Goal: Task Accomplishment & Management: Manage account settings

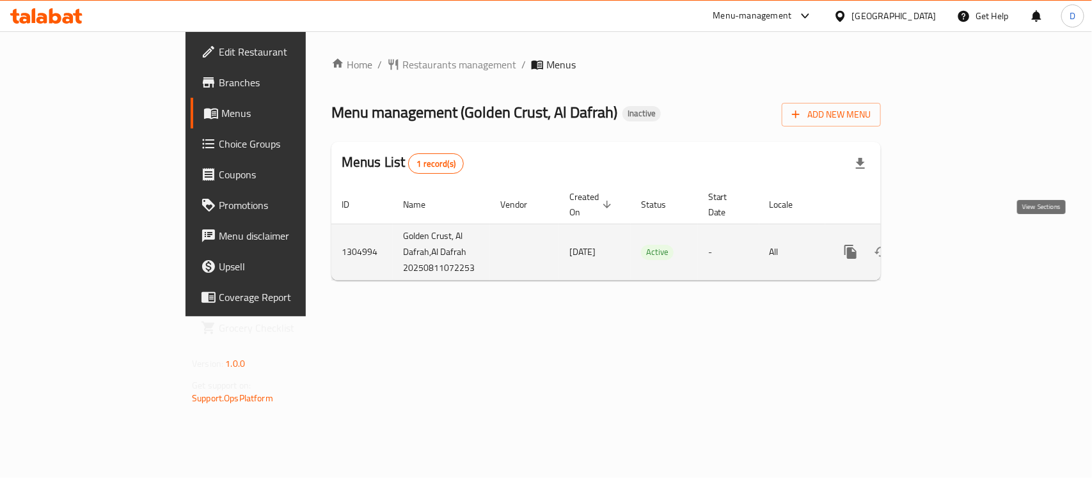
click at [950, 244] on icon "enhanced table" at bounding box center [942, 251] width 15 height 15
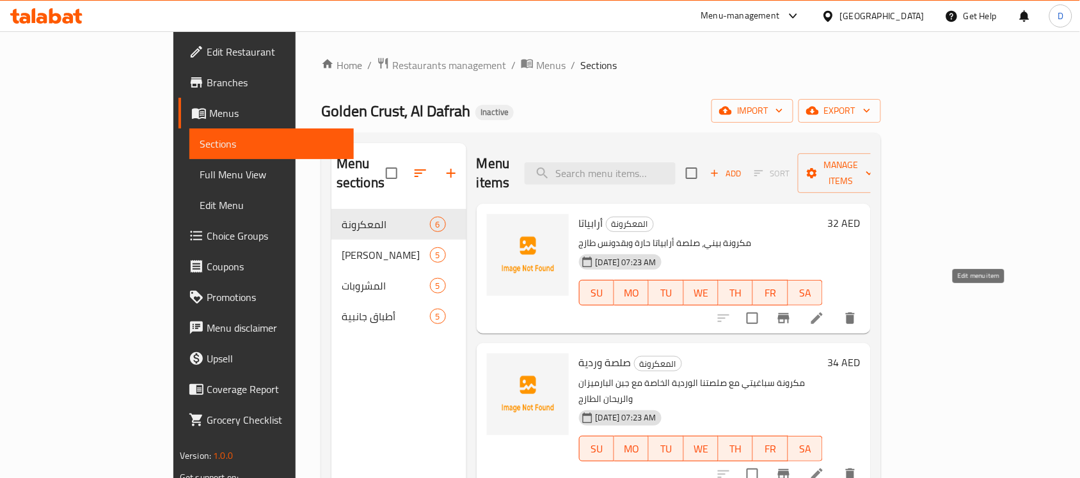
click at [823, 313] on icon at bounding box center [817, 319] width 12 height 12
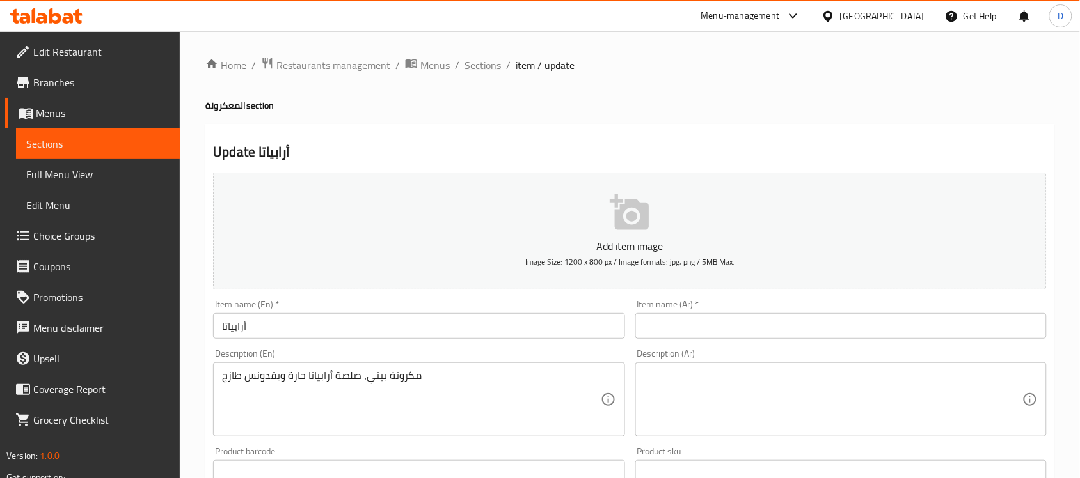
click at [482, 65] on span "Sections" at bounding box center [482, 65] width 36 height 15
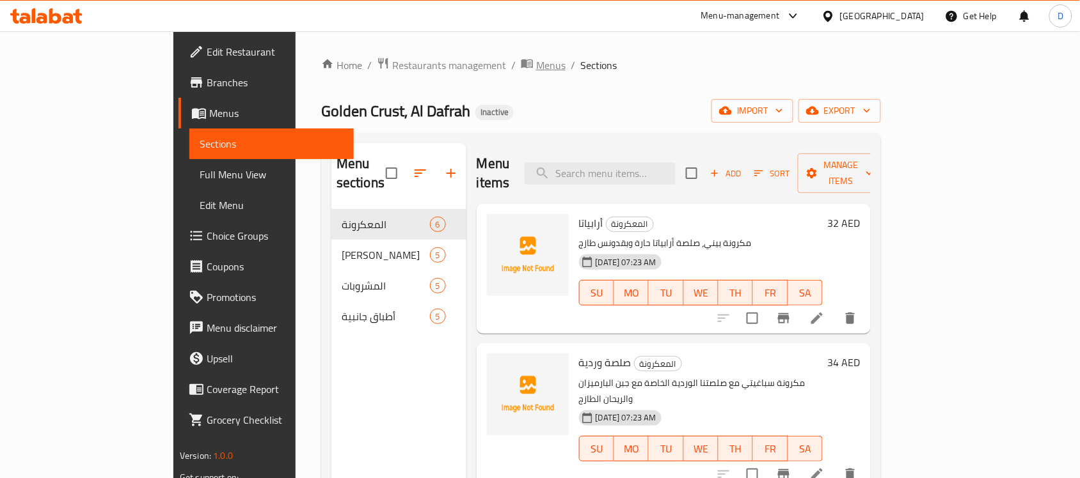
click at [536, 67] on span "Menus" at bounding box center [550, 65] width 29 height 15
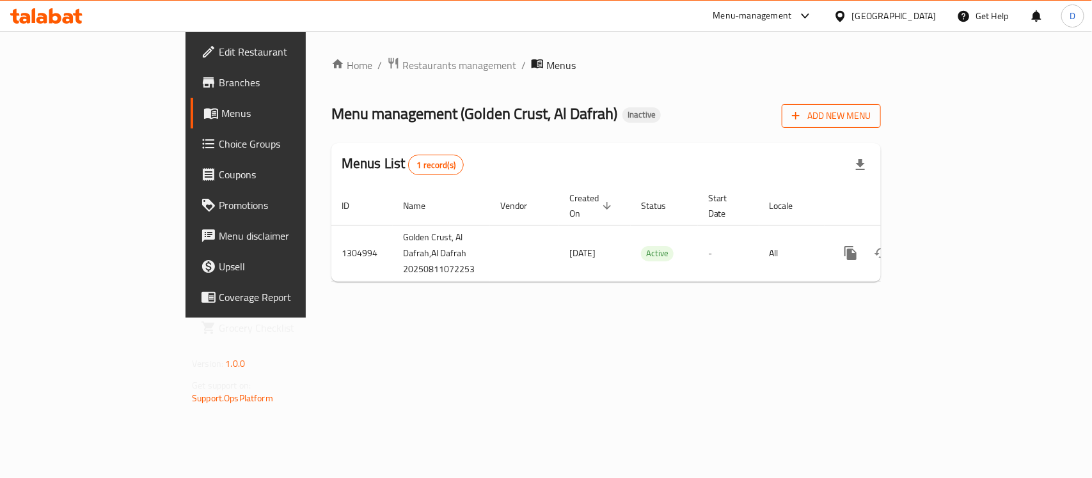
click at [870, 120] on span "Add New Menu" at bounding box center [831, 116] width 79 height 16
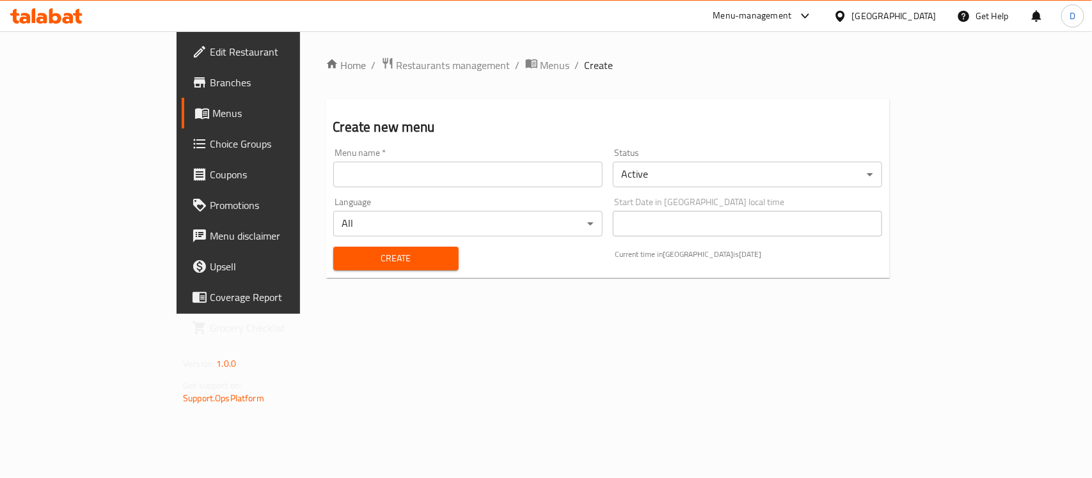
click at [416, 168] on input "text" at bounding box center [467, 175] width 269 height 26
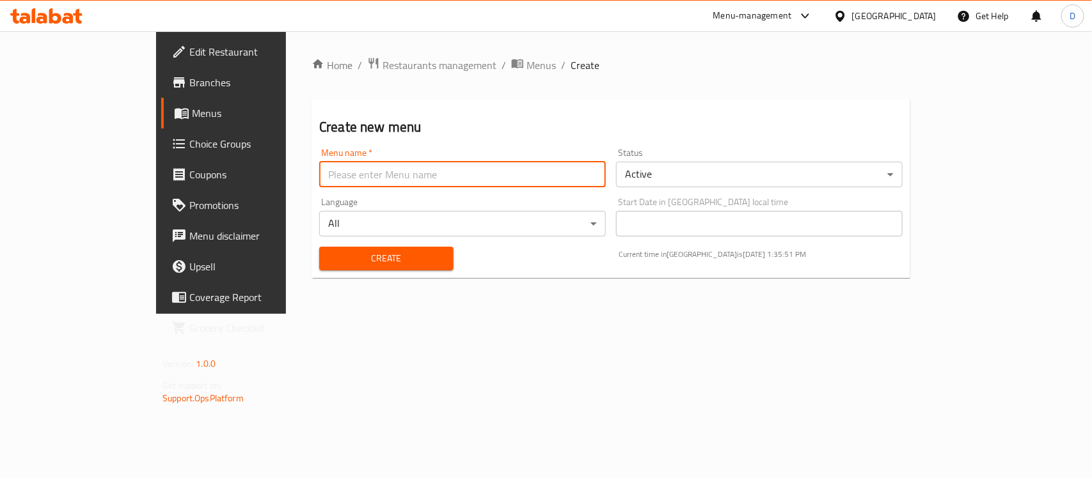
type input "menu"
click at [329, 257] on span "Create" at bounding box center [386, 259] width 114 height 16
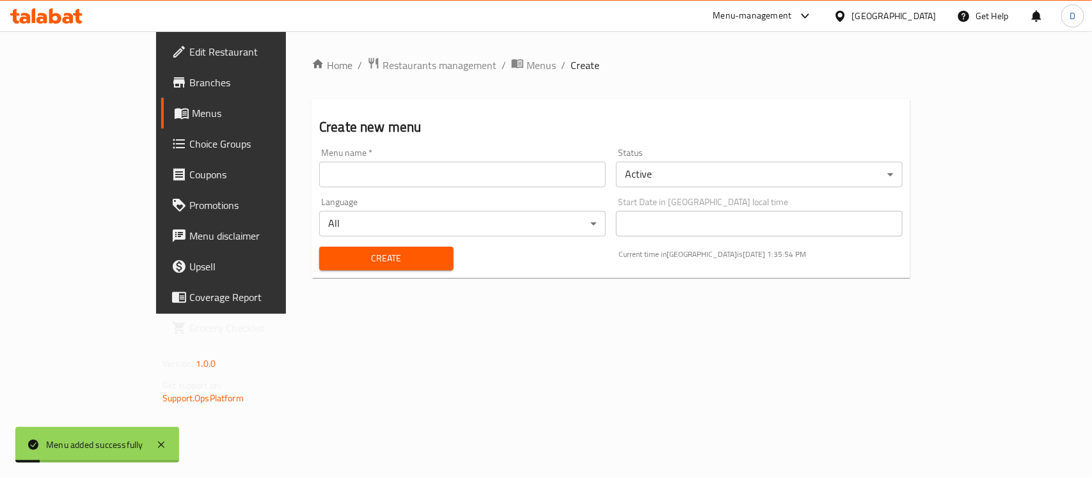
click at [192, 110] on span "Menus" at bounding box center [260, 113] width 136 height 15
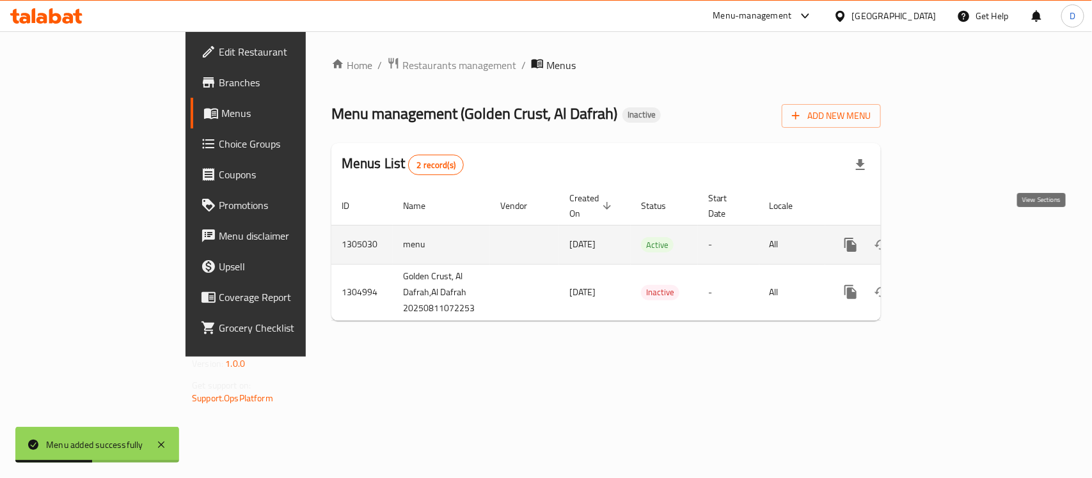
click at [950, 237] on icon "enhanced table" at bounding box center [942, 244] width 15 height 15
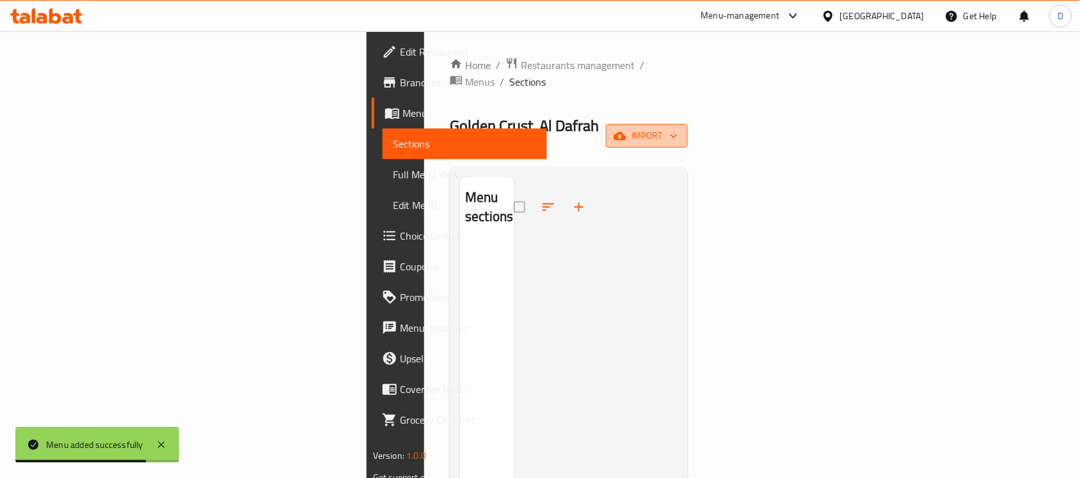
click at [688, 124] on button "import" at bounding box center [647, 136] width 82 height 24
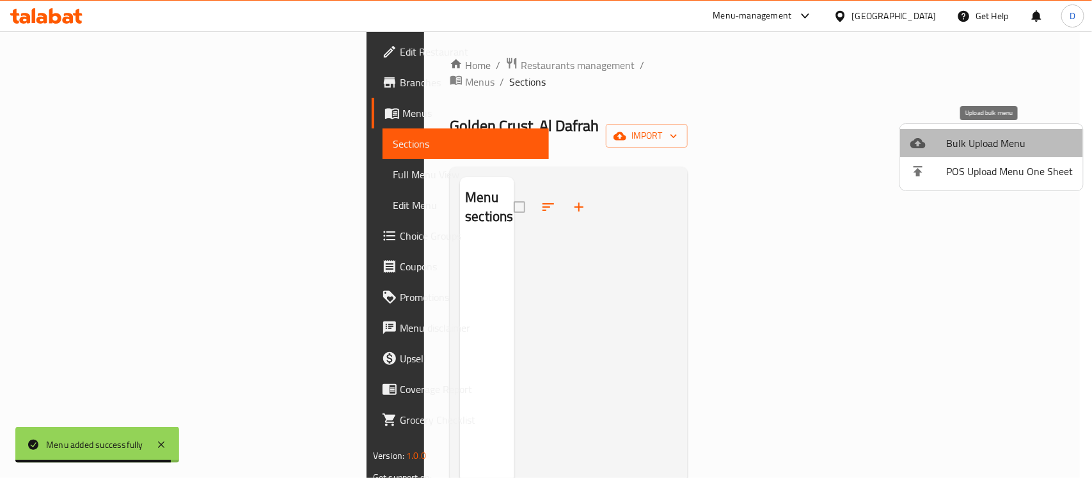
click at [996, 139] on span "Bulk Upload Menu" at bounding box center [1009, 143] width 127 height 15
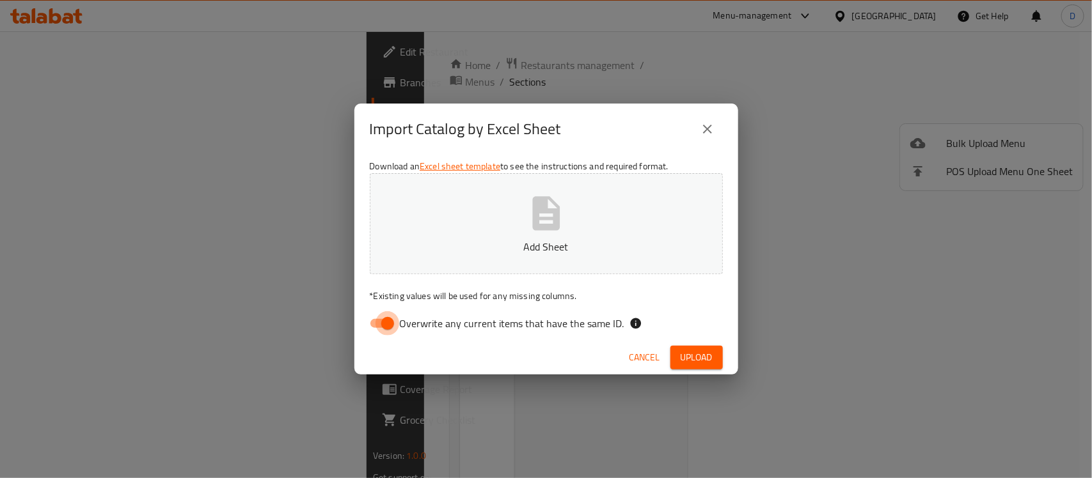
click at [375, 329] on input "Overwrite any current items that have the same ID." at bounding box center [387, 323] width 73 height 24
checkbox input "false"
click at [552, 212] on icon "button" at bounding box center [546, 213] width 28 height 34
click at [694, 353] on span "Upload" at bounding box center [697, 358] width 32 height 16
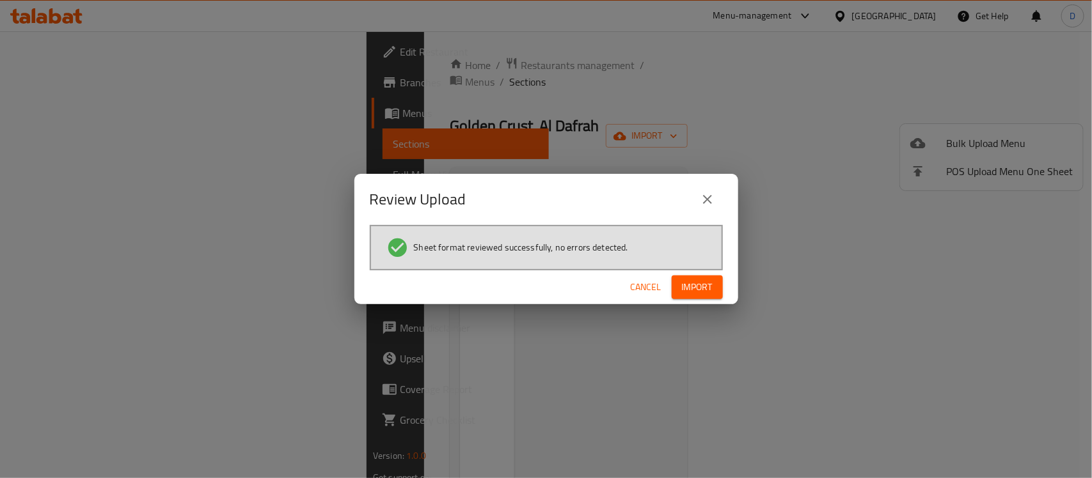
click at [705, 279] on span "Import" at bounding box center [697, 287] width 31 height 16
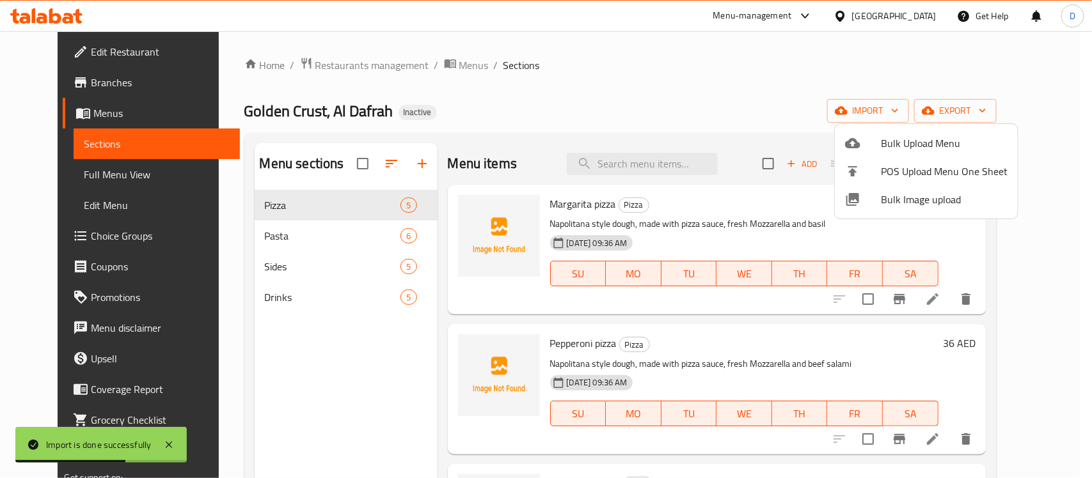
click at [538, 99] on div at bounding box center [546, 239] width 1092 height 478
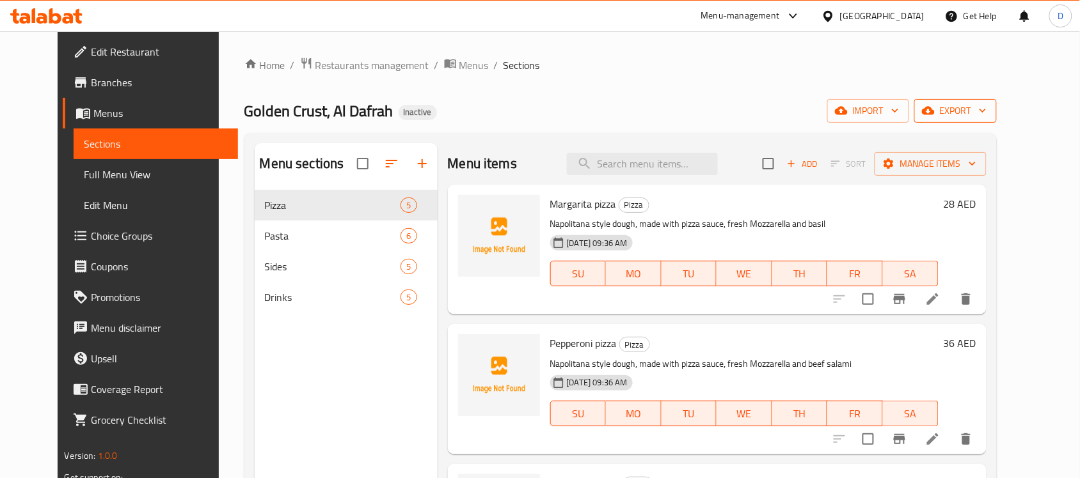
click at [986, 114] on span "export" at bounding box center [955, 111] width 62 height 16
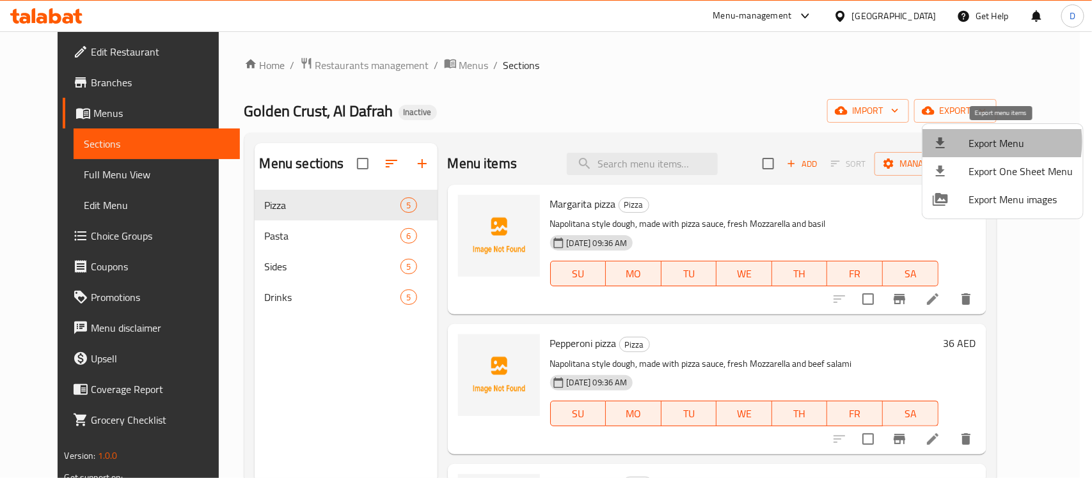
click at [977, 142] on span "Export Menu" at bounding box center [1020, 143] width 104 height 15
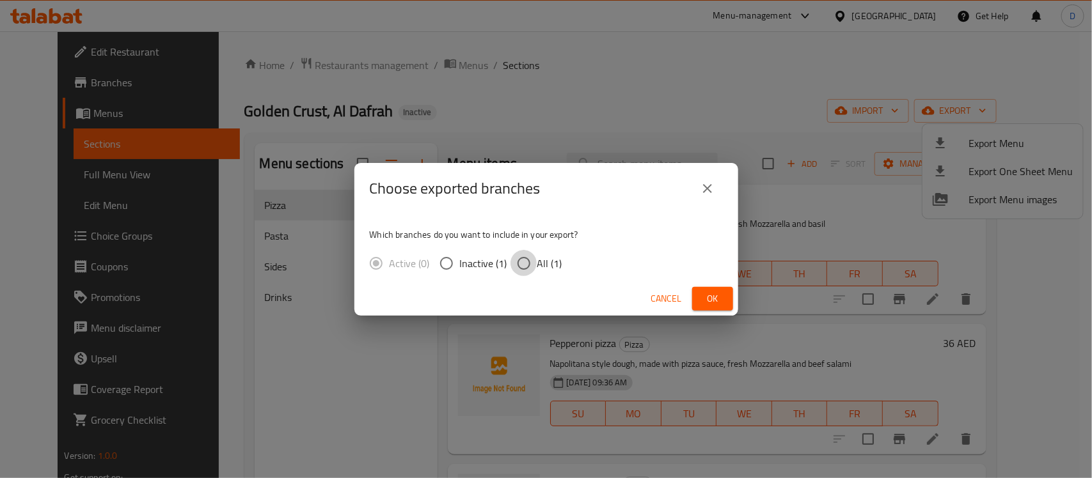
click at [519, 257] on input "All (1)" at bounding box center [523, 263] width 27 height 27
radio input "true"
click at [702, 295] on span "Ok" at bounding box center [712, 299] width 20 height 16
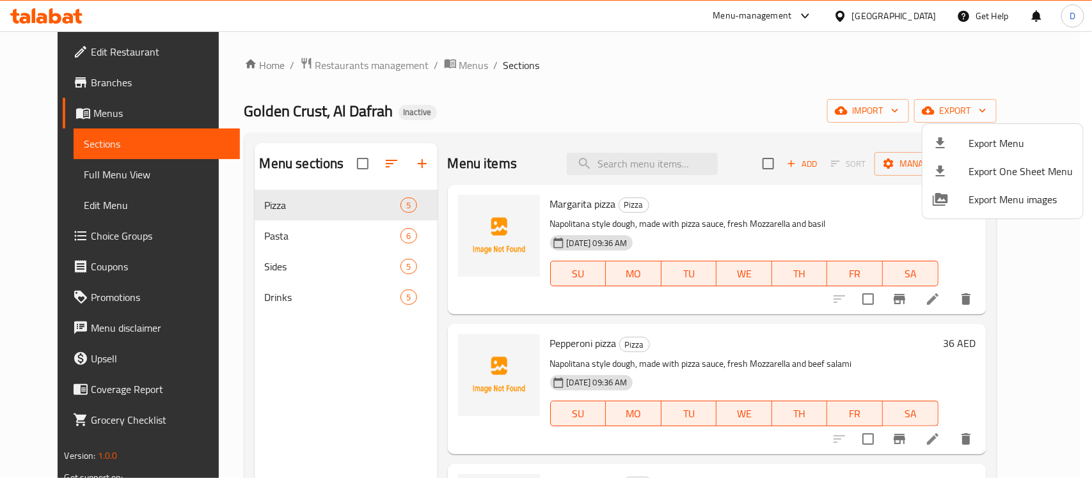
click at [62, 169] on div at bounding box center [546, 239] width 1092 height 478
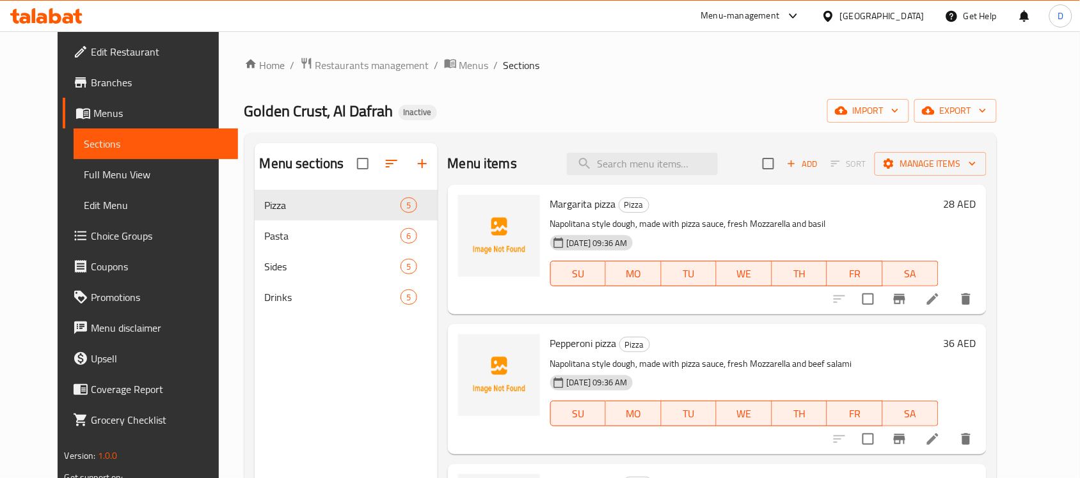
click at [84, 173] on span "Full Menu View" at bounding box center [156, 174] width 144 height 15
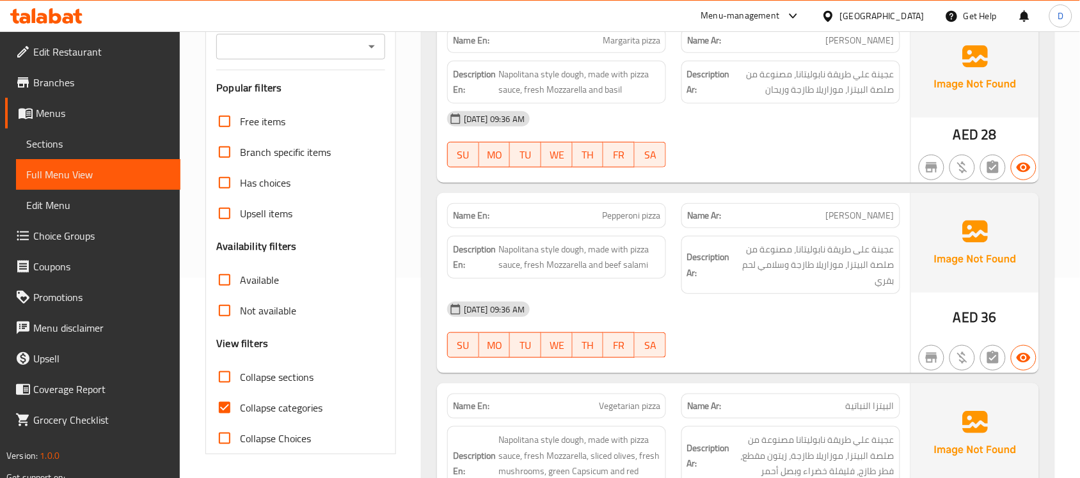
scroll to position [320, 0]
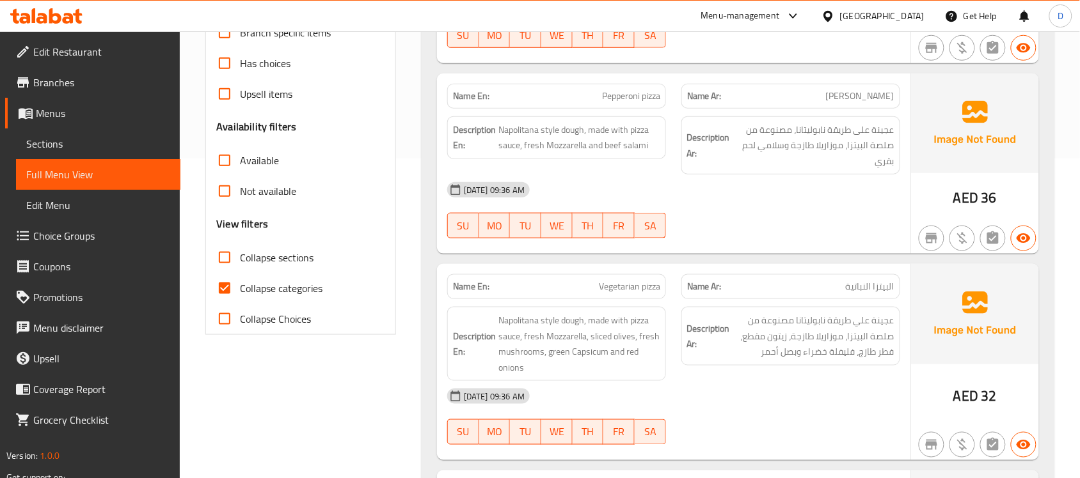
click at [221, 289] on input "Collapse categories" at bounding box center [224, 288] width 31 height 31
checkbox input "false"
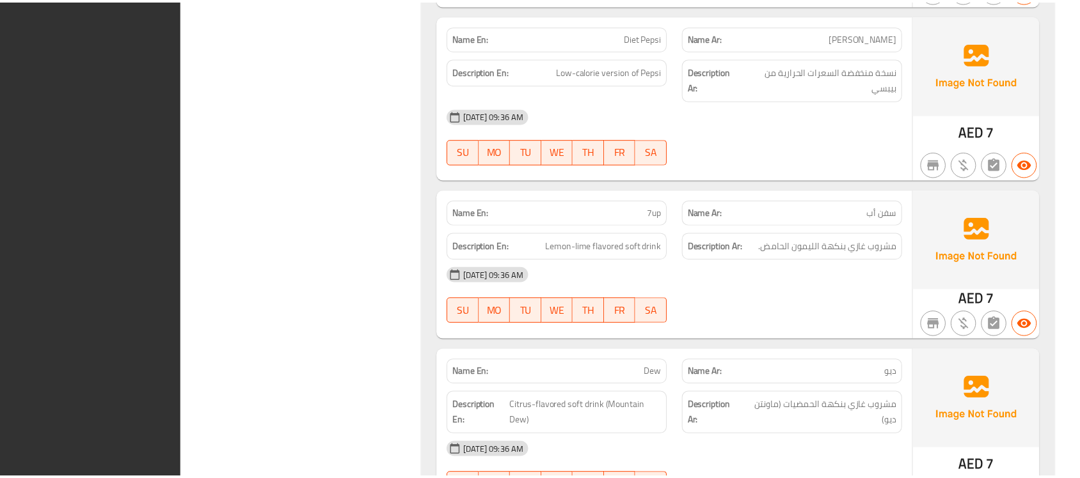
scroll to position [3749, 0]
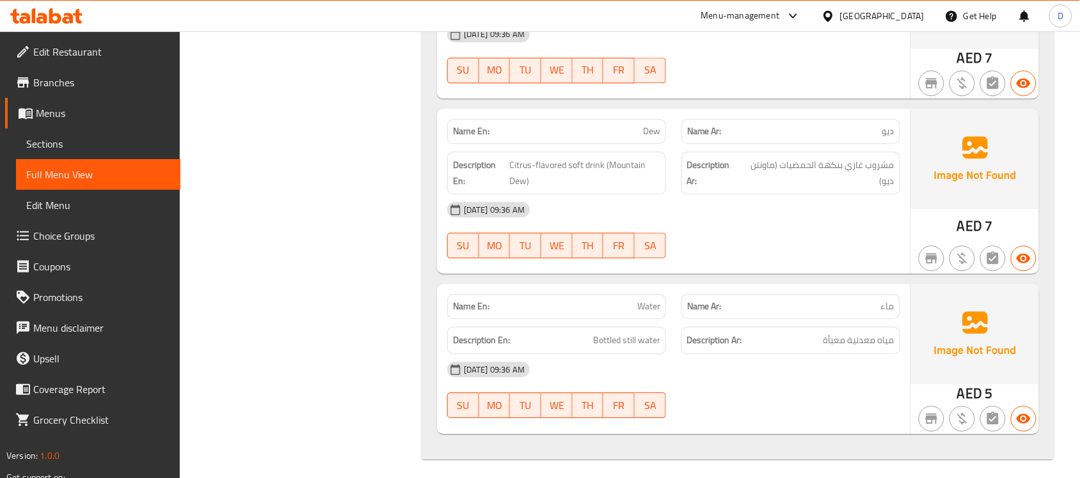
click at [47, 82] on span "Branches" at bounding box center [101, 82] width 137 height 15
